Goal: Task Accomplishment & Management: Manage account settings

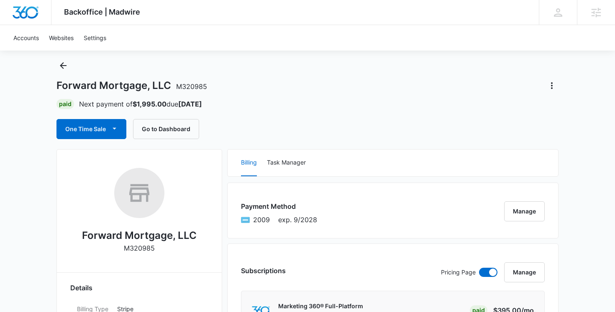
scroll to position [19, 0]
click at [551, 88] on icon "Actions" at bounding box center [552, 85] width 2 height 7
click at [525, 108] on div "Close Account" at bounding box center [518, 109] width 39 height 6
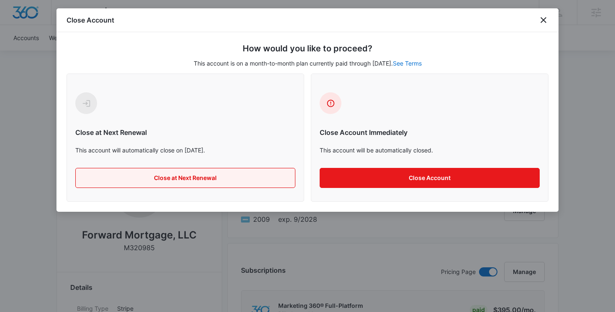
click at [115, 174] on button "Close at Next Renewal" at bounding box center [185, 178] width 220 height 20
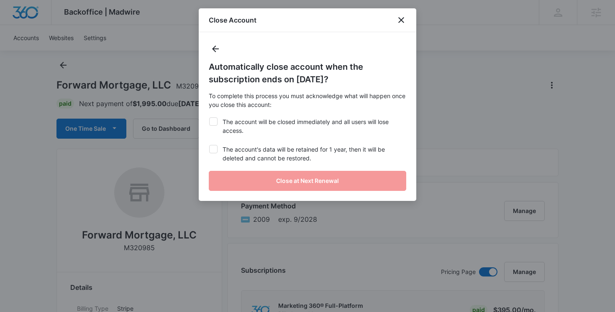
click at [218, 150] on label "The account's data will be retained for 1 year, then it will be deleted and can…" at bounding box center [307, 154] width 197 height 18
click at [209, 146] on input "The account's data will be retained for 1 year, then it will be deleted and can…" at bounding box center [209, 145] width 0 height 0
checkbox input "true"
click at [215, 122] on icon at bounding box center [214, 122] width 8 height 8
click at [209, 118] on input "The account will be closed immediately and all users will lose access." at bounding box center [209, 118] width 0 height 0
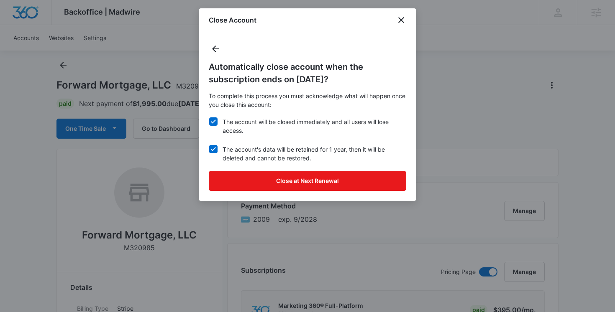
click at [215, 122] on icon at bounding box center [214, 122] width 8 height 8
click at [209, 118] on input "The account will be closed immediately and all users will lose access." at bounding box center [209, 118] width 0 height 0
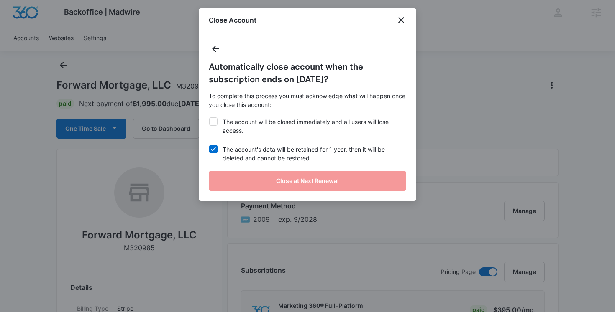
click at [215, 122] on icon at bounding box center [214, 122] width 8 height 8
click at [209, 118] on input "The account will be closed immediately and all users will lose access." at bounding box center [209, 118] width 0 height 0
checkbox input "true"
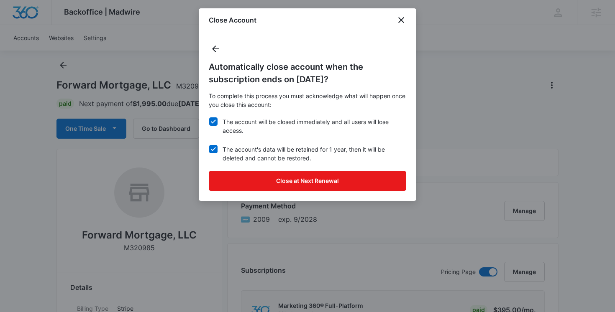
click at [212, 149] on icon at bounding box center [214, 150] width 8 height 8
click at [209, 146] on input "The account's data will be retained for 1 year, then it will be deleted and can…" at bounding box center [209, 145] width 0 height 0
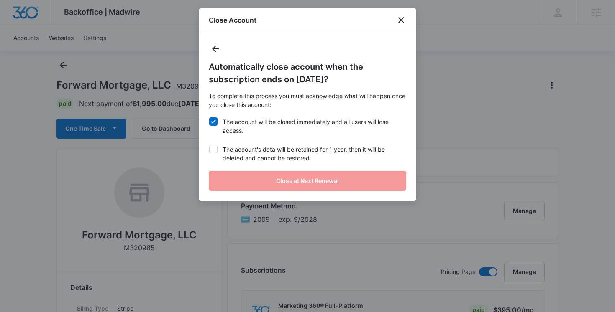
click at [212, 149] on icon at bounding box center [213, 149] width 5 height 4
click at [209, 146] on input "The account's data will be retained for 1 year, then it will be deleted and can…" at bounding box center [209, 145] width 0 height 0
checkbox input "true"
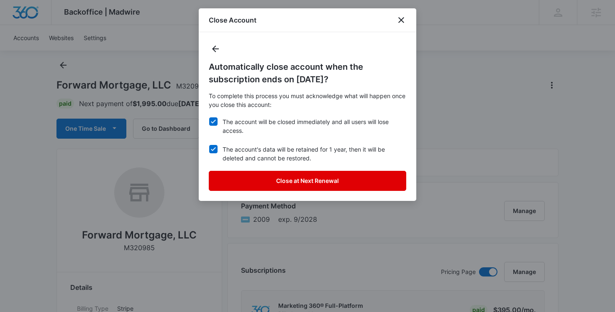
click at [315, 176] on button "Close at Next Renewal" at bounding box center [307, 181] width 197 height 20
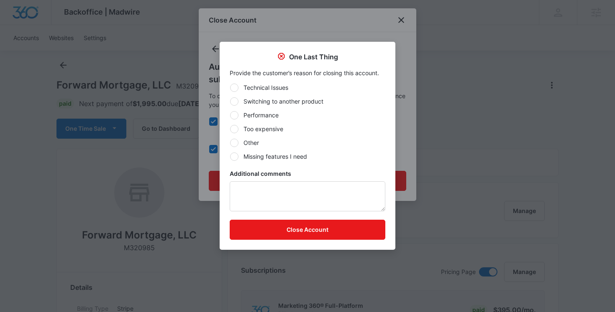
click at [275, 114] on label "Performance" at bounding box center [308, 115] width 156 height 9
click at [230, 115] on input "Performance" at bounding box center [230, 115] width 0 height 0
radio input "true"
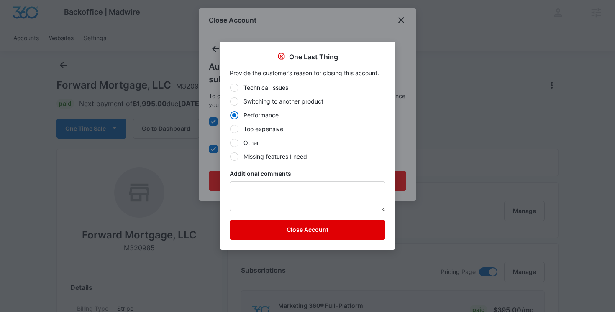
click at [275, 230] on button "Close Account" at bounding box center [308, 230] width 156 height 20
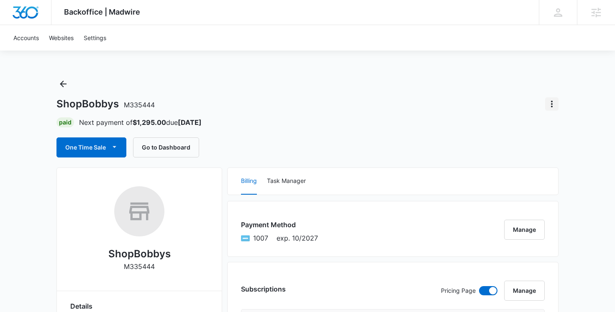
click at [548, 103] on icon "Actions" at bounding box center [552, 104] width 10 height 10
click at [539, 123] on button "Close Account" at bounding box center [522, 127] width 69 height 13
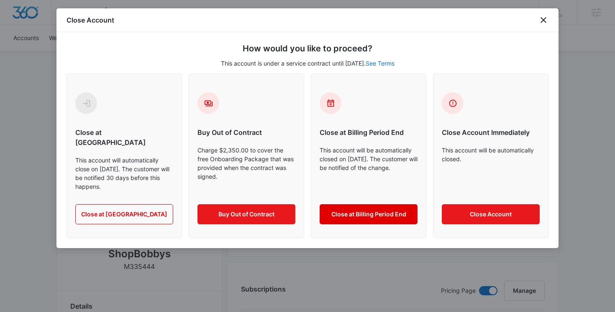
click at [374, 205] on button "Close at Billing Period End" at bounding box center [369, 215] width 98 height 20
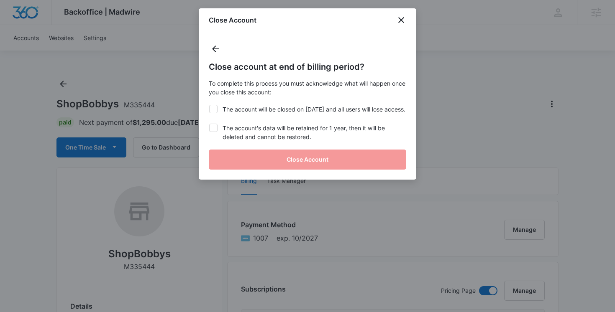
click at [250, 114] on label "The account will be closed on [DATE] and all users will lose access." at bounding box center [307, 109] width 197 height 9
click at [209, 105] on input "The account will be closed on [DATE] and all users will lose access." at bounding box center [209, 105] width 0 height 0
checkbox input "true"
click at [248, 137] on label "The account's data will be retained for 1 year, then it will be deleted and can…" at bounding box center [307, 133] width 197 height 18
click at [209, 124] on input "The account's data will be retained for 1 year, then it will be deleted and can…" at bounding box center [209, 124] width 0 height 0
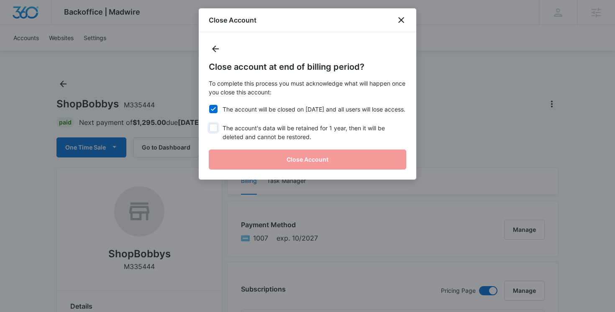
checkbox input "true"
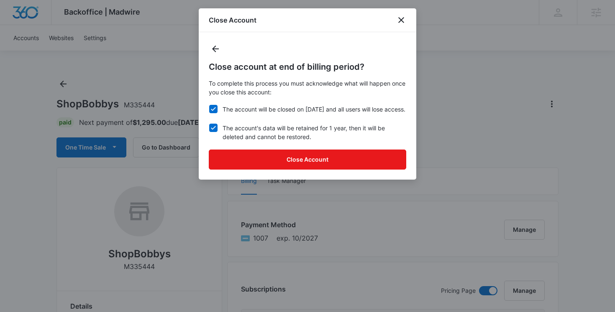
click at [276, 155] on div "Close account at end of billing period? To complete this process you must ackno…" at bounding box center [307, 106] width 217 height 148
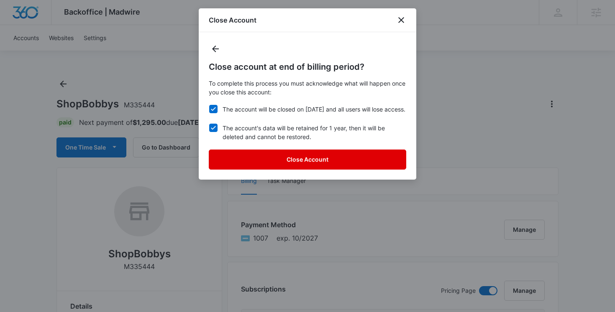
click at [277, 169] on button "Close Account" at bounding box center [307, 160] width 197 height 20
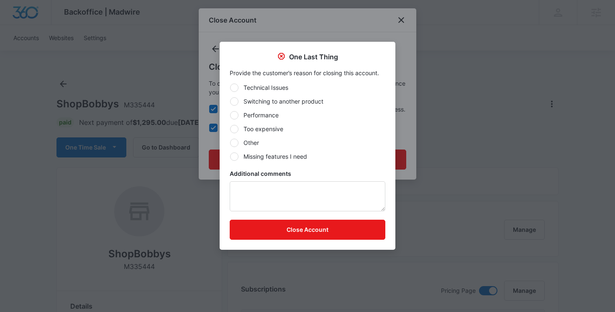
click at [260, 130] on label "Too expensive" at bounding box center [308, 129] width 156 height 9
click at [230, 129] on input "Too expensive" at bounding box center [230, 129] width 0 height 0
radio input "true"
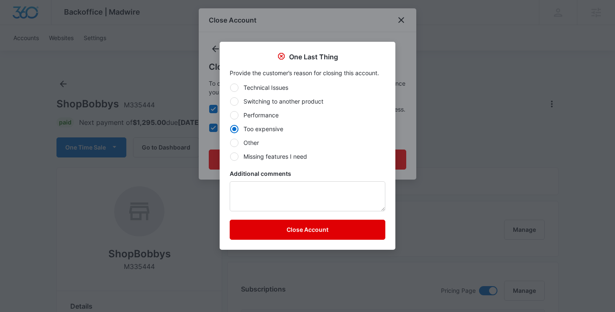
click at [318, 225] on button "Close Account" at bounding box center [308, 230] width 156 height 20
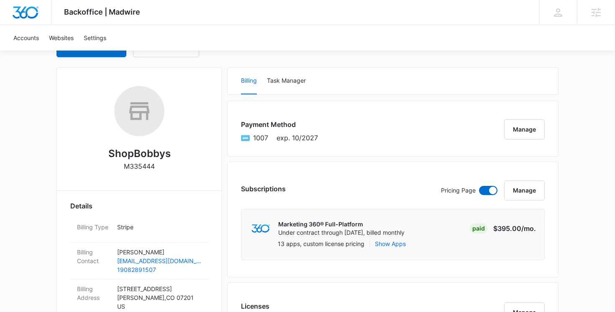
scroll to position [100, 0]
